Goal: Transaction & Acquisition: Book appointment/travel/reservation

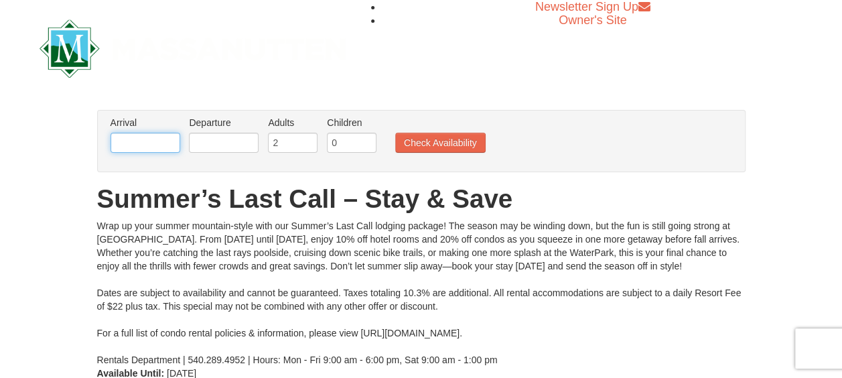
click at [161, 139] on input "text" at bounding box center [146, 143] width 70 height 20
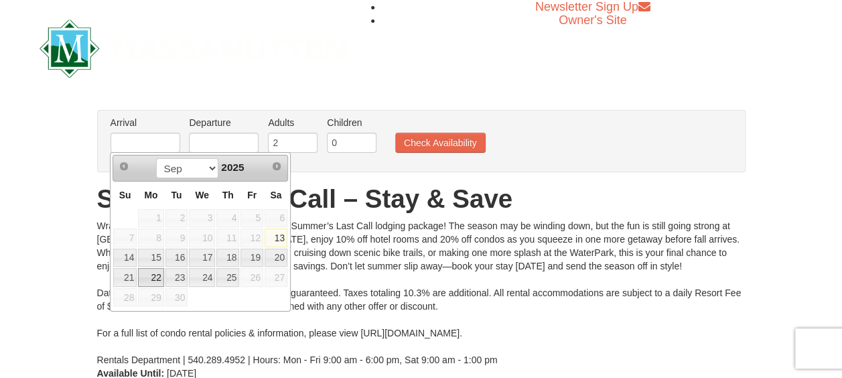
click at [151, 273] on link "22" at bounding box center [150, 277] width 25 height 19
type input "[DATE]"
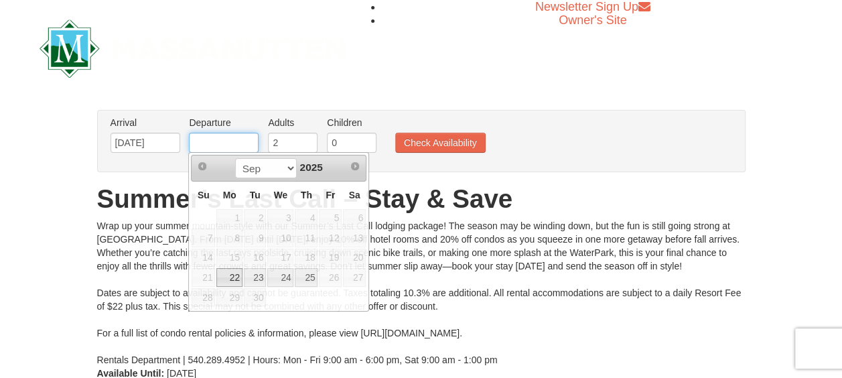
click at [225, 145] on input "text" at bounding box center [224, 143] width 70 height 20
click at [282, 270] on link "24" at bounding box center [280, 277] width 26 height 19
type input "[DATE]"
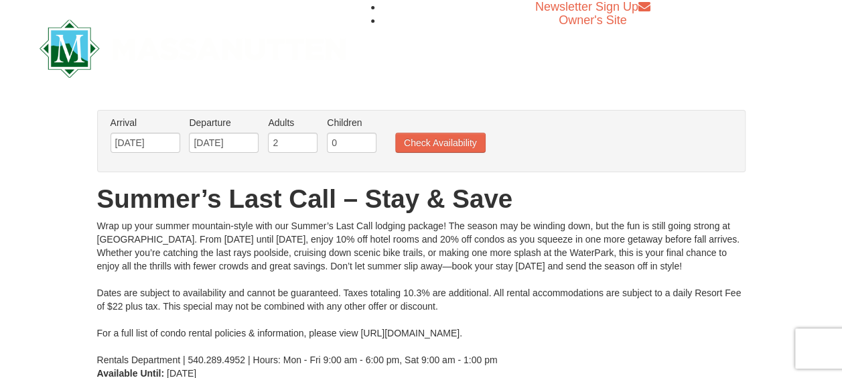
click at [425, 153] on ul "Arrival Please format dates MM/DD/YYYY Please format dates MM/DD/YYYY 09/22/202…" at bounding box center [414, 138] width 614 height 44
click at [429, 133] on button "Check Availability" at bounding box center [440, 143] width 90 height 20
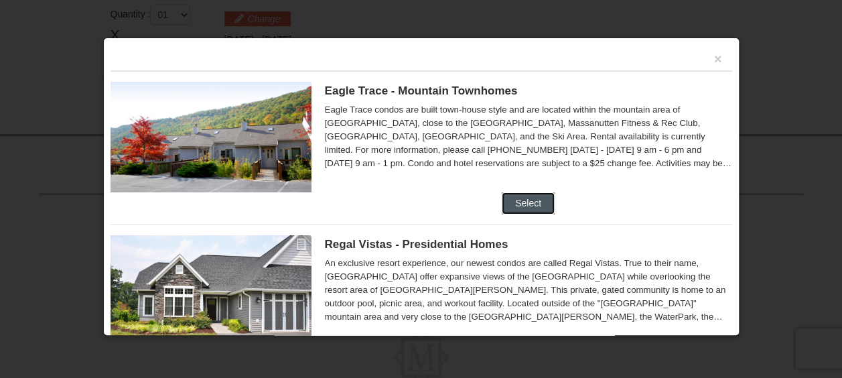
click at [524, 210] on button "Select" at bounding box center [528, 202] width 53 height 21
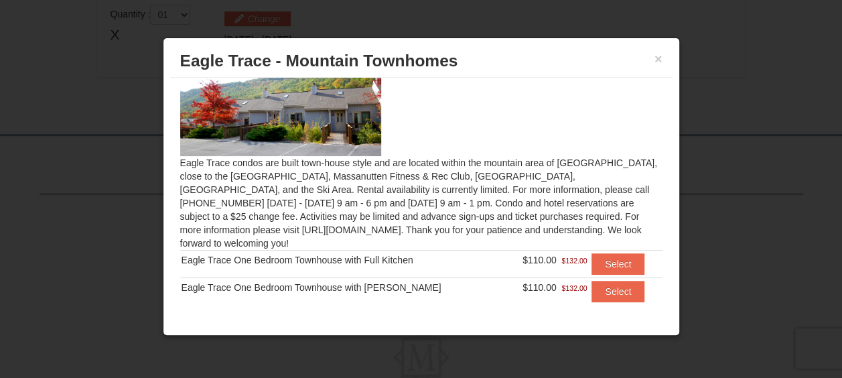
scroll to position [46, 0]
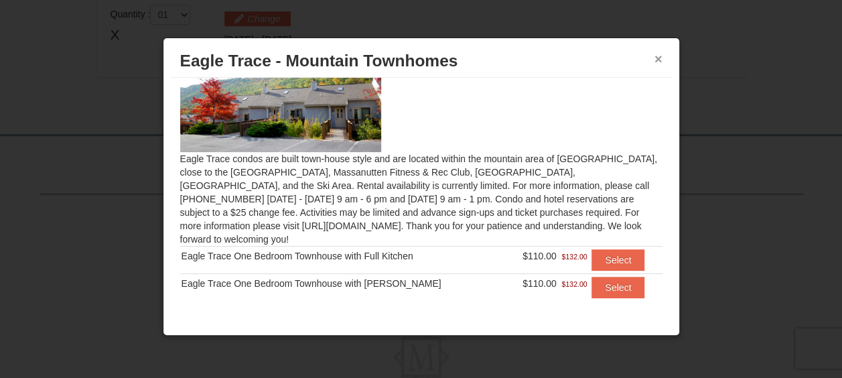
click at [658, 58] on button "×" at bounding box center [658, 58] width 8 height 13
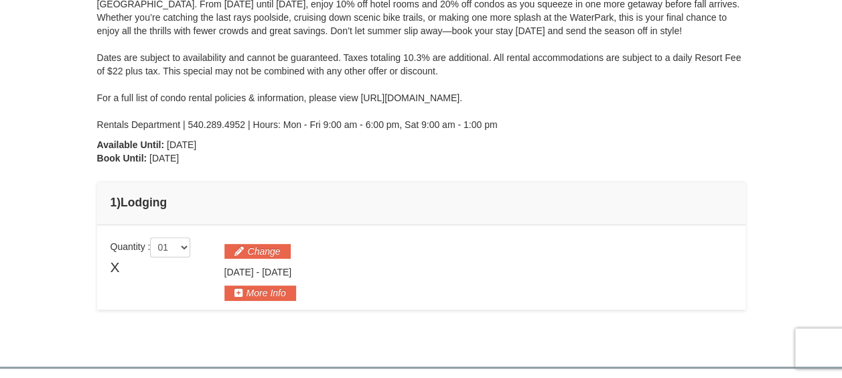
scroll to position [208, 0]
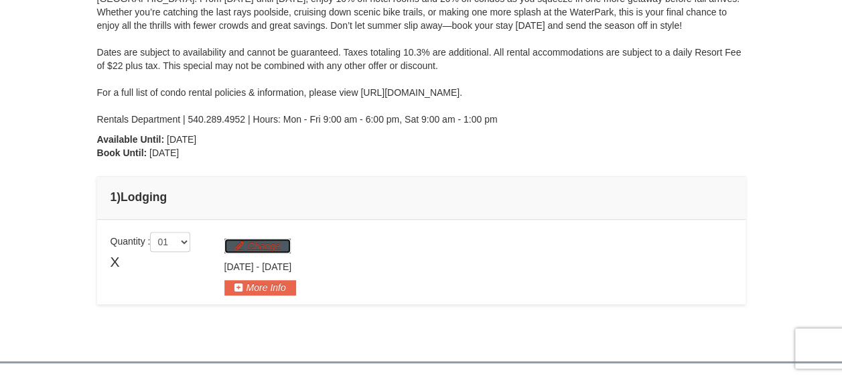
click at [259, 244] on button "Change" at bounding box center [257, 245] width 66 height 15
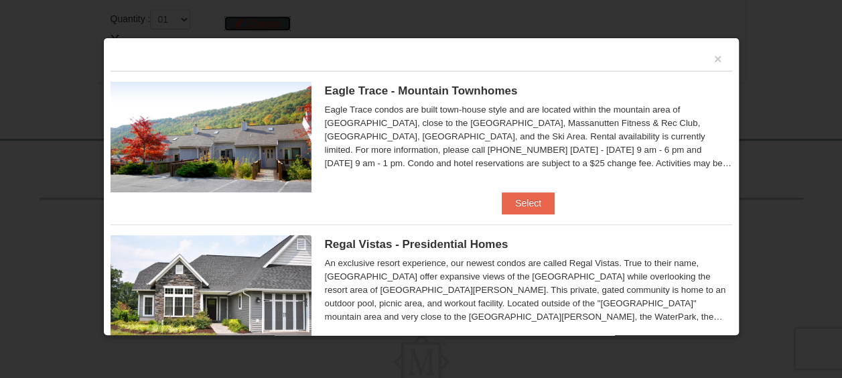
scroll to position [431, 0]
click at [514, 203] on button "Select" at bounding box center [528, 202] width 53 height 21
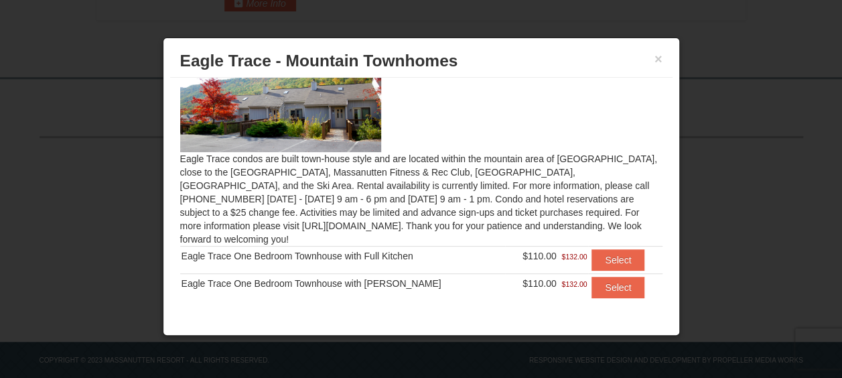
scroll to position [492, 0]
click at [603, 281] on button "Select" at bounding box center [617, 287] width 53 height 21
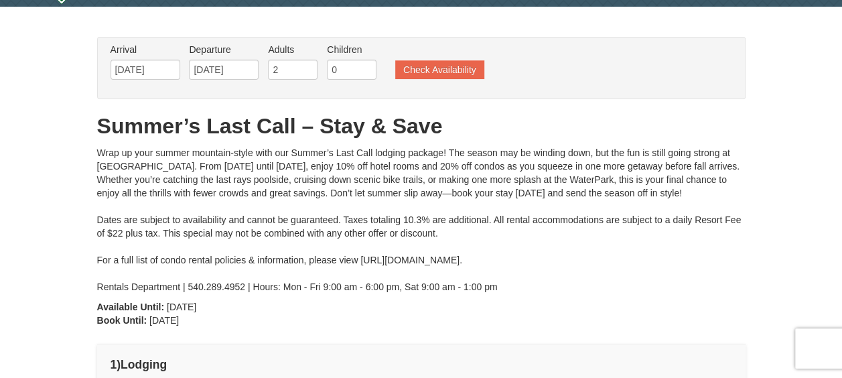
scroll to position [0, 0]
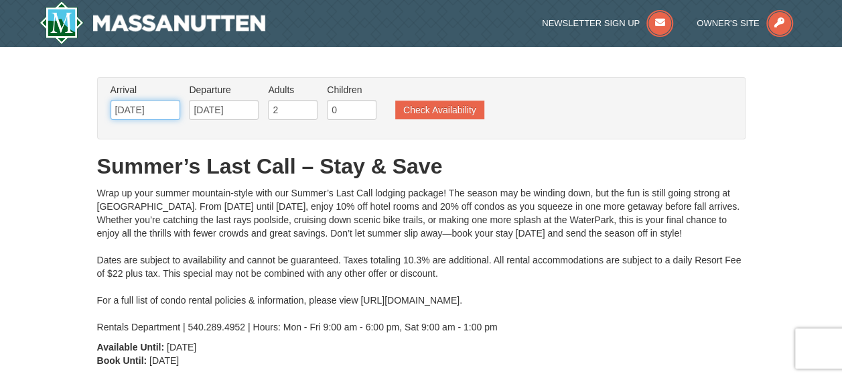
click at [141, 115] on input "[DATE]" at bounding box center [146, 110] width 70 height 20
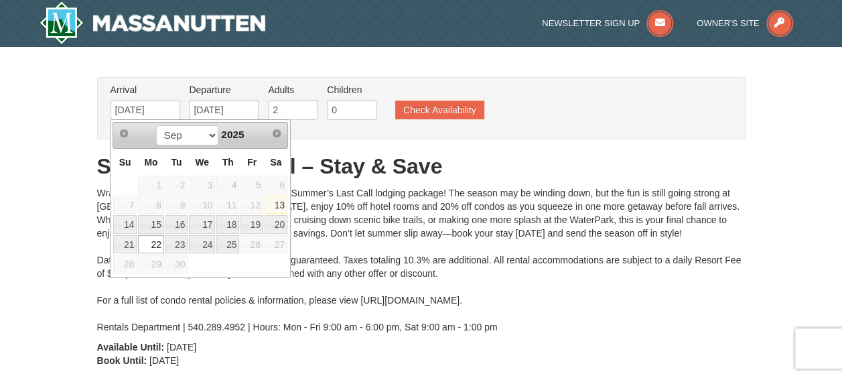
click at [232, 249] on link "25" at bounding box center [227, 244] width 23 height 19
type input "09/25/2025"
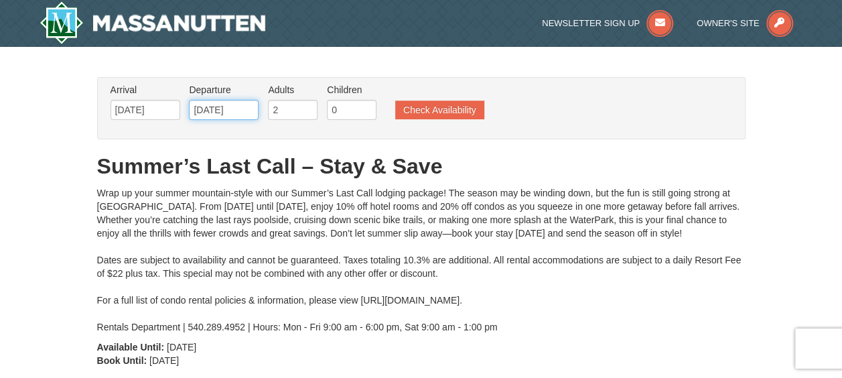
click at [229, 113] on input "09/25/2025" at bounding box center [224, 110] width 70 height 20
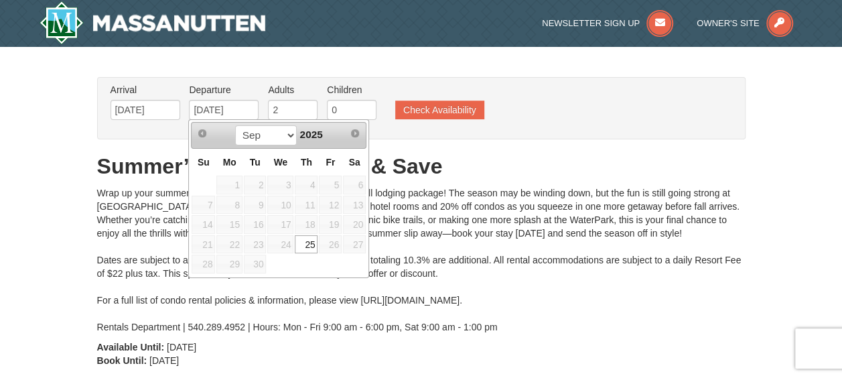
click at [354, 248] on span "27" at bounding box center [354, 244] width 23 height 19
click at [358, 242] on span "27" at bounding box center [354, 244] width 23 height 19
click at [497, 229] on div "Wrap up your summer mountain-style with our Summer’s Last Call lodging package!…" at bounding box center [421, 259] width 648 height 147
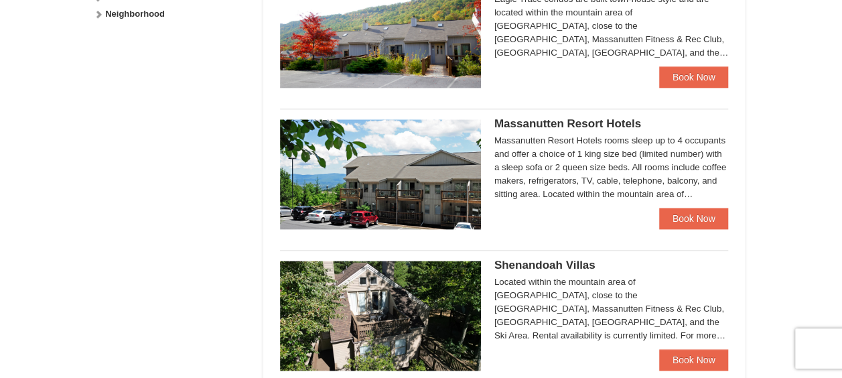
scroll to position [731, 0]
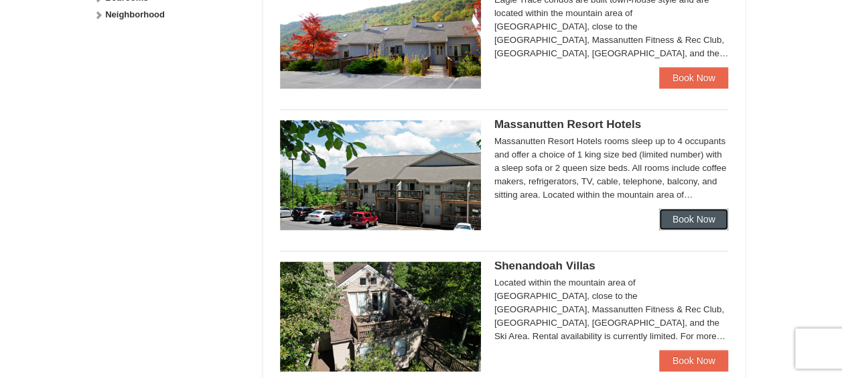
click at [689, 216] on link "Book Now" at bounding box center [694, 218] width 70 height 21
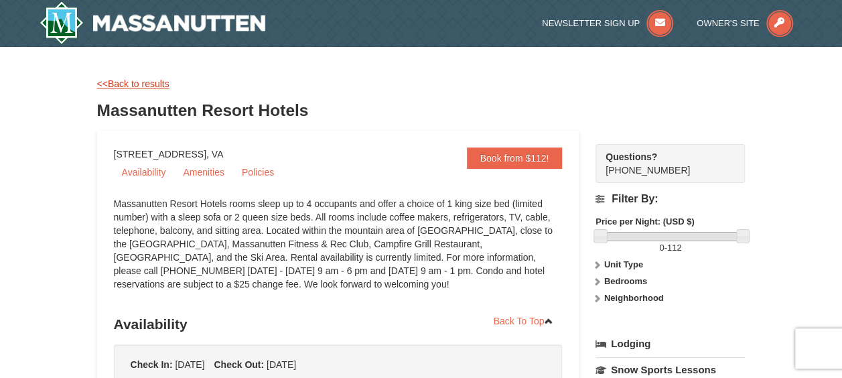
click at [150, 83] on link "<<Back to results" at bounding box center [133, 83] width 72 height 11
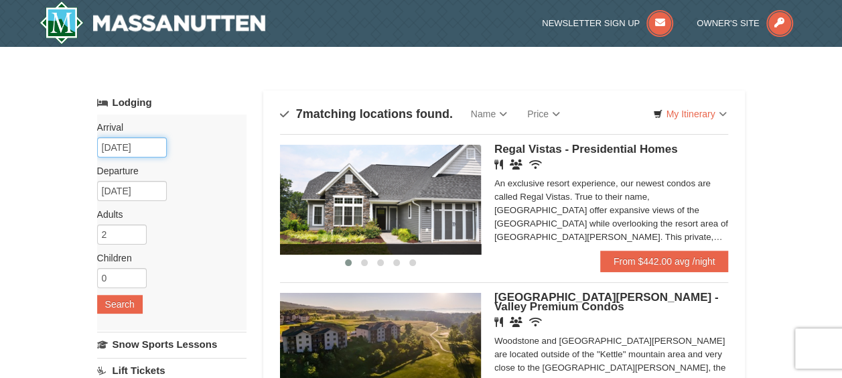
click at [134, 150] on input "[DATE]" at bounding box center [132, 147] width 70 height 20
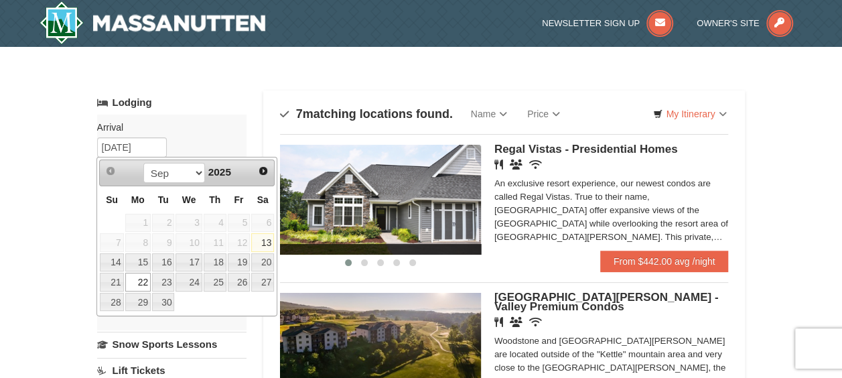
click at [217, 284] on link "25" at bounding box center [215, 282] width 23 height 19
type input "[DATE]"
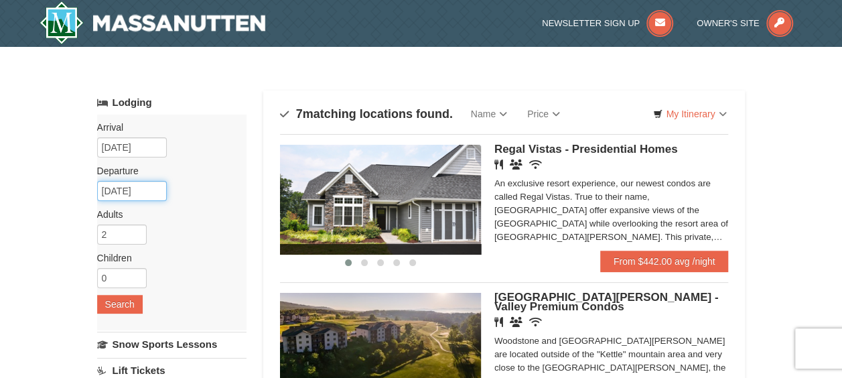
click at [150, 186] on input "[DATE]" at bounding box center [132, 191] width 70 height 20
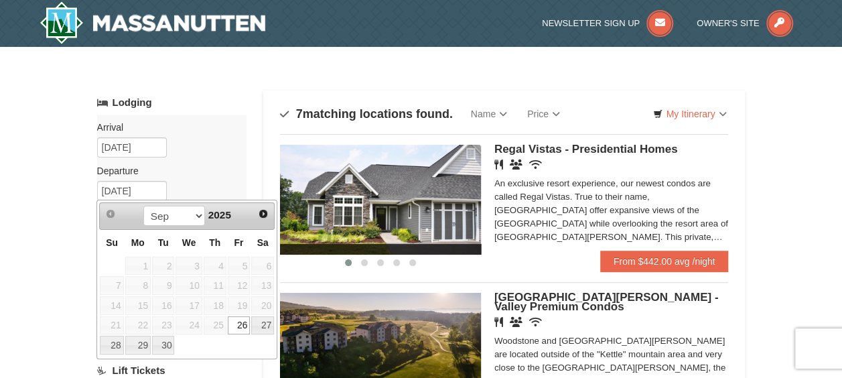
click at [269, 324] on link "27" at bounding box center [262, 325] width 23 height 19
type input "[DATE]"
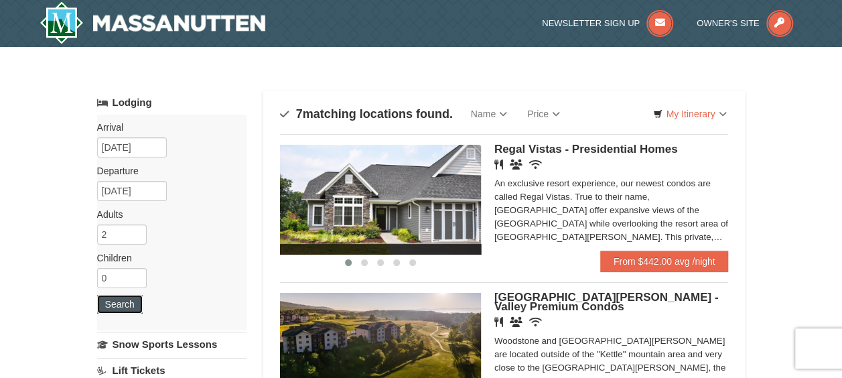
click at [127, 304] on button "Search" at bounding box center [120, 304] width 46 height 19
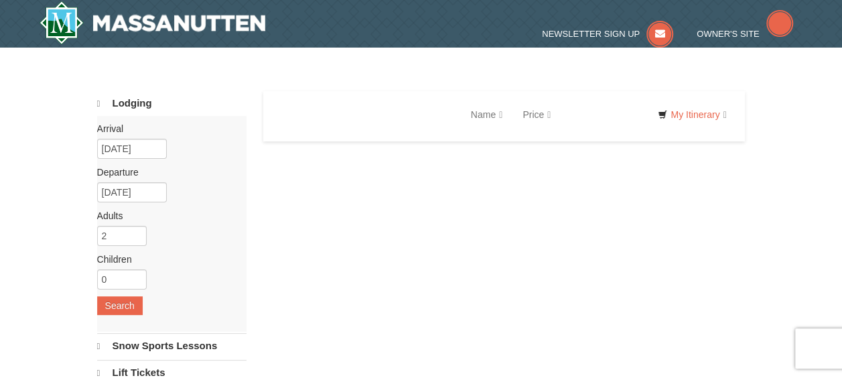
select select "9"
